Goal: Task Accomplishment & Management: Manage account settings

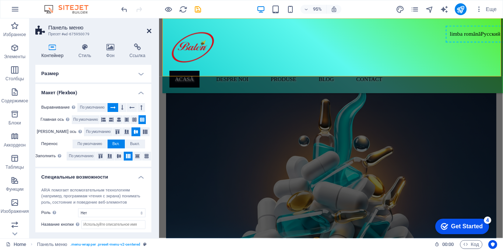
click at [148, 30] on icon at bounding box center [149, 31] width 4 height 6
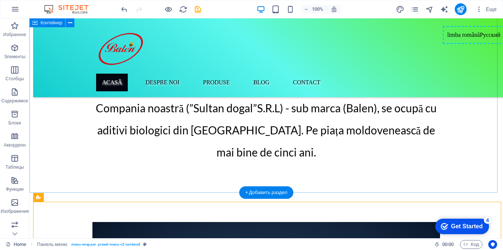
scroll to position [74, 0]
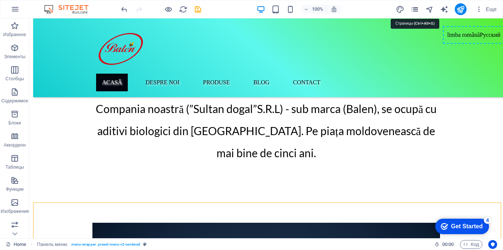
click at [416, 10] on icon "pages" at bounding box center [414, 9] width 8 height 8
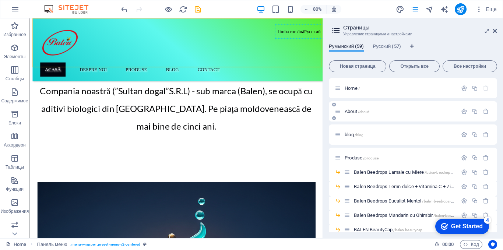
click at [354, 115] on div "About /about" at bounding box center [396, 111] width 123 height 8
click at [350, 110] on div "About /about" at bounding box center [396, 111] width 123 height 8
click at [352, 109] on span "About /about" at bounding box center [357, 112] width 25 height 6
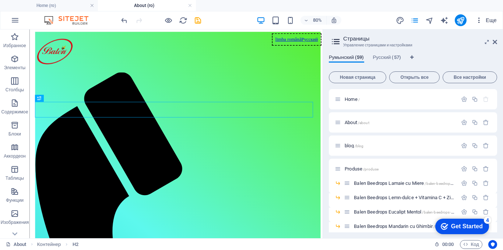
scroll to position [0, 0]
click at [494, 41] on icon at bounding box center [494, 42] width 4 height 6
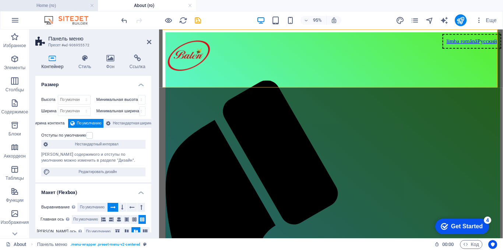
click at [59, 6] on h4 "Home (ro)" at bounding box center [49, 5] width 98 height 8
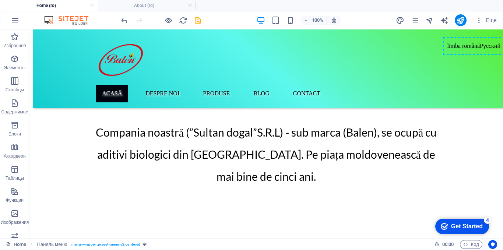
scroll to position [74, 0]
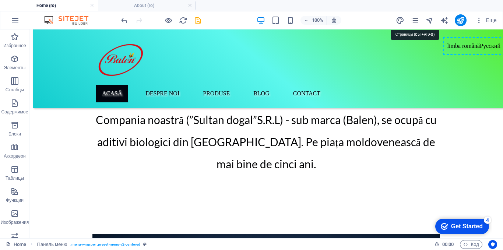
click at [413, 22] on icon "pages" at bounding box center [414, 20] width 8 height 8
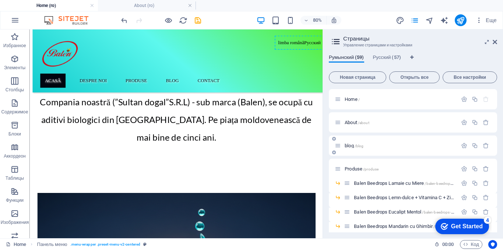
click at [352, 145] on span "blog /blog" at bounding box center [354, 146] width 19 height 6
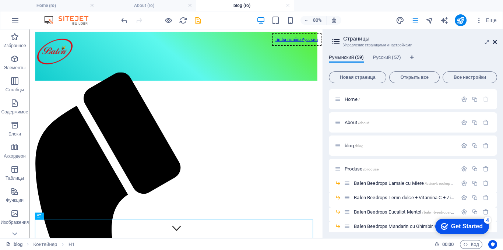
drag, startPoint x: 449, startPoint y: 15, endPoint x: 496, endPoint y: 42, distance: 54.1
click at [496, 42] on icon at bounding box center [494, 42] width 4 height 6
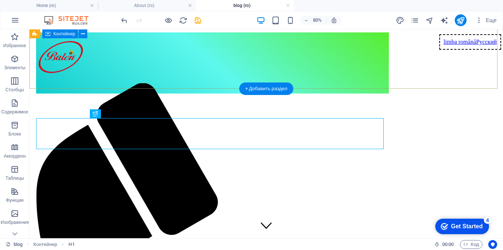
scroll to position [149, 0]
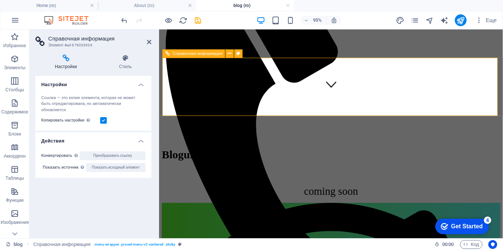
scroll to position [0, 0]
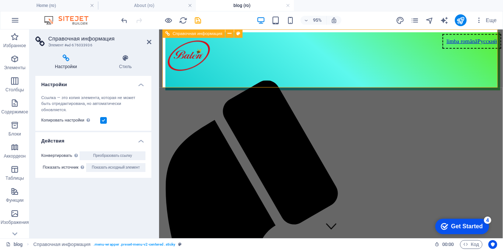
click at [177, 43] on div at bounding box center [342, 57] width 352 height 51
click at [190, 36] on div "Справочная информация" at bounding box center [194, 33] width 63 height 8
click at [65, 64] on h4 "Настройки" at bounding box center [67, 61] width 64 height 15
click at [127, 60] on h4 "Стиль" at bounding box center [125, 61] width 52 height 15
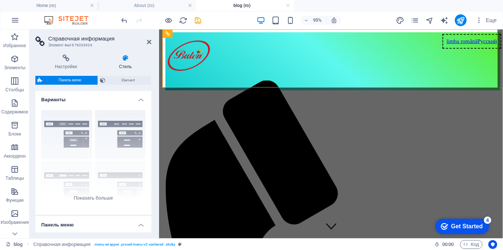
click at [133, 6] on h4 "About (ro)" at bounding box center [147, 5] width 98 height 8
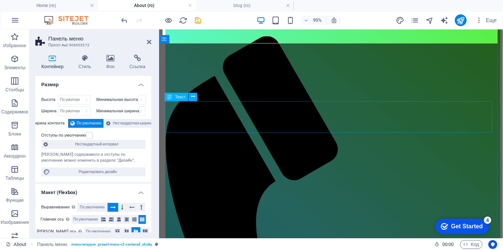
scroll to position [221, 0]
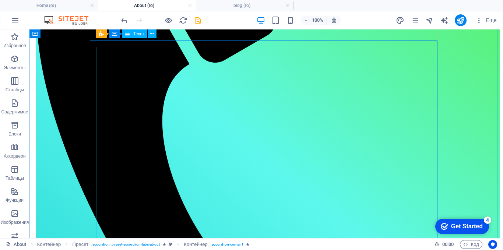
scroll to position [0, 0]
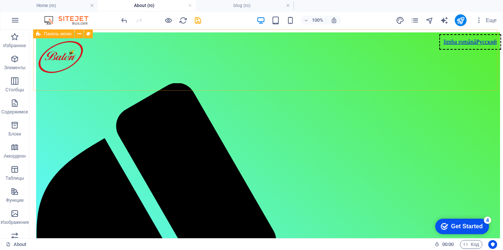
click at [75, 33] on button at bounding box center [79, 33] width 9 height 9
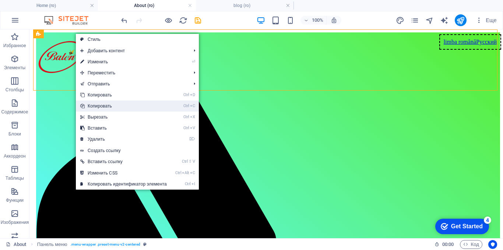
click at [106, 106] on link "Ctrl C Копировать" at bounding box center [123, 105] width 95 height 11
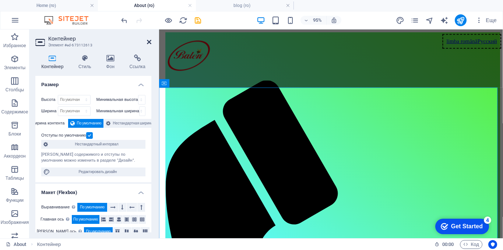
click at [147, 43] on icon at bounding box center [149, 42] width 4 height 6
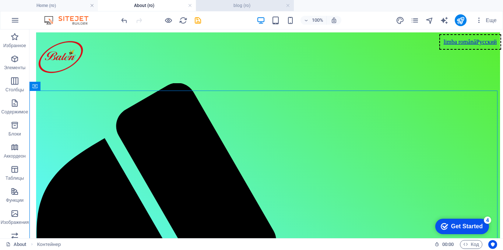
click at [250, 2] on h4 "blog (ro)" at bounding box center [245, 5] width 98 height 8
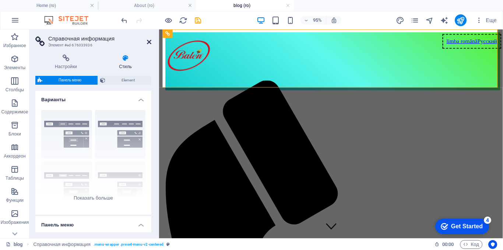
click at [148, 40] on icon at bounding box center [149, 42] width 4 height 6
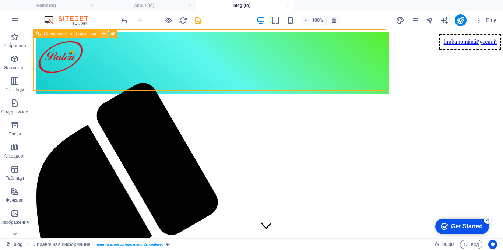
click at [105, 34] on icon at bounding box center [104, 34] width 4 height 8
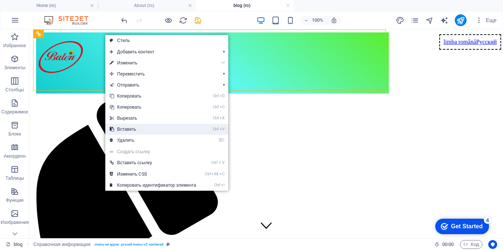
click at [124, 128] on link "Ctrl V Вставить" at bounding box center [152, 129] width 95 height 11
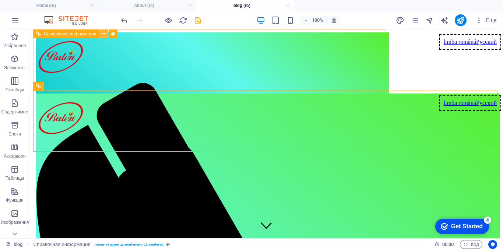
click at [106, 37] on button at bounding box center [103, 33] width 9 height 9
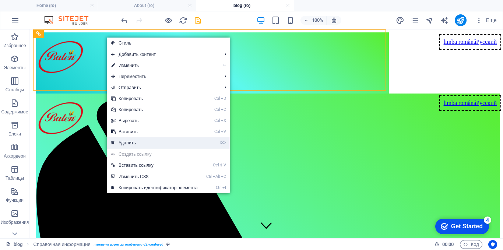
click at [130, 144] on link "⌦ Удалить" at bounding box center [154, 142] width 95 height 11
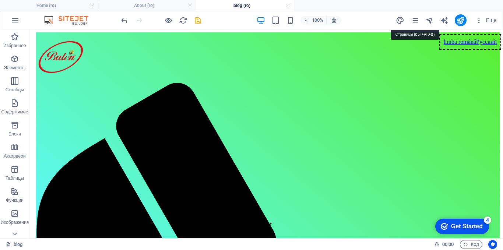
click at [414, 21] on icon "pages" at bounding box center [414, 20] width 8 height 8
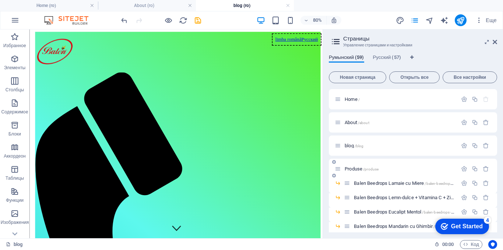
click at [350, 169] on span "Produse /produse" at bounding box center [362, 169] width 34 height 6
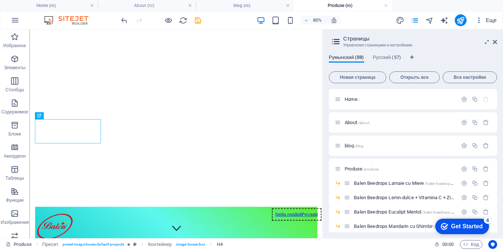
scroll to position [162, 0]
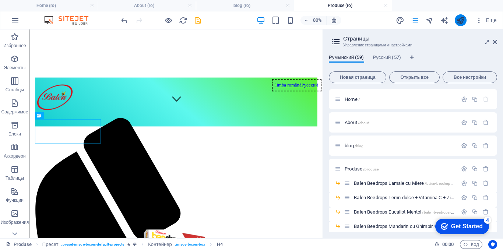
click at [460, 20] on icon "publish" at bounding box center [460, 20] width 8 height 8
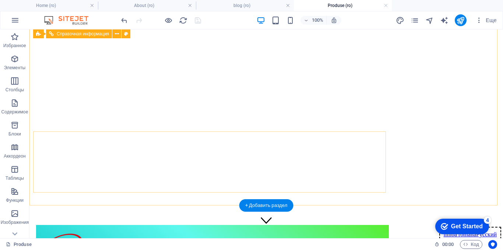
scroll to position [0, 0]
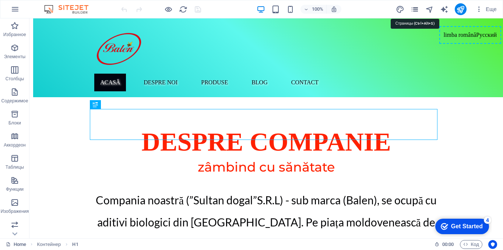
click at [415, 9] on icon "pages" at bounding box center [414, 9] width 8 height 8
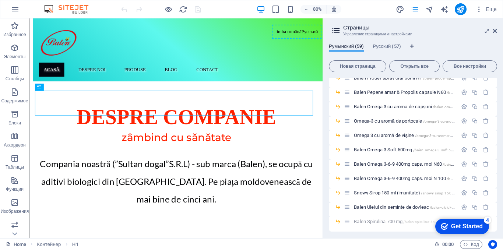
scroll to position [769, 0]
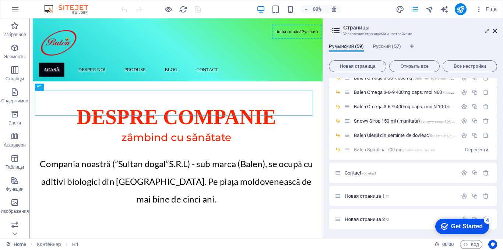
click at [495, 29] on icon at bounding box center [494, 31] width 4 height 6
